Goal: Transaction & Acquisition: Subscribe to service/newsletter

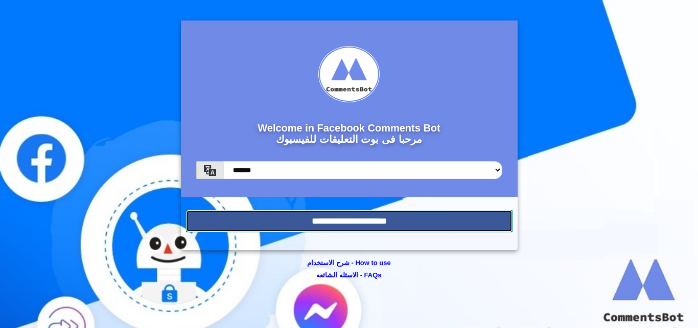
click at [384, 222] on input "**********" at bounding box center [349, 220] width 327 height 22
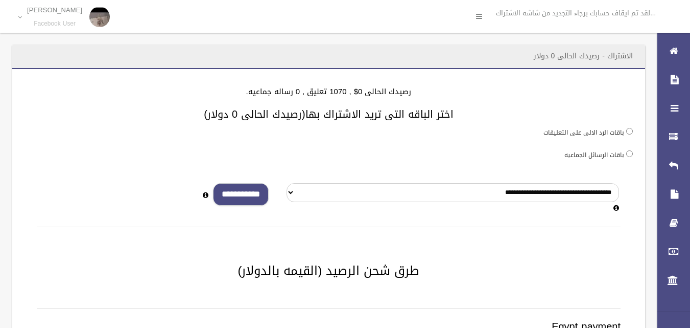
click at [256, 201] on input "**********" at bounding box center [241, 194] width 56 height 23
type input "*"
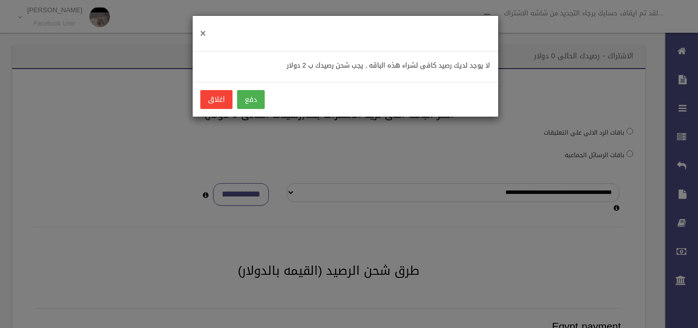
click at [203, 29] on span "×" at bounding box center [203, 33] width 6 height 19
